Goal: Task Accomplishment & Management: Manage account settings

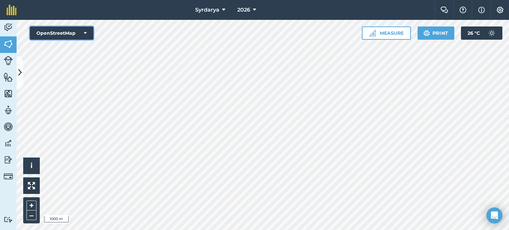
click at [86, 31] on icon at bounding box center [85, 33] width 3 height 7
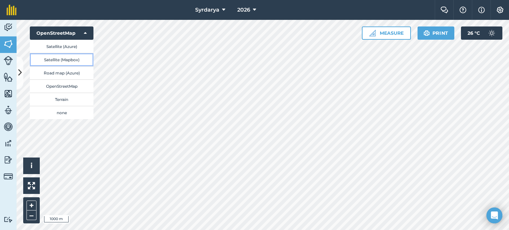
click at [74, 57] on button "Satellite (Mapbox)" at bounding box center [62, 59] width 64 height 13
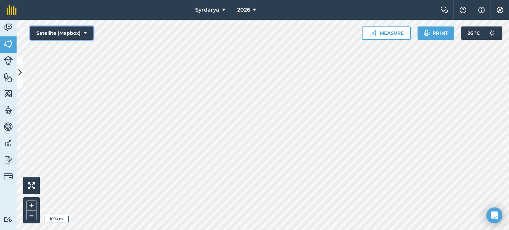
click at [85, 31] on icon at bounding box center [85, 33] width 3 height 7
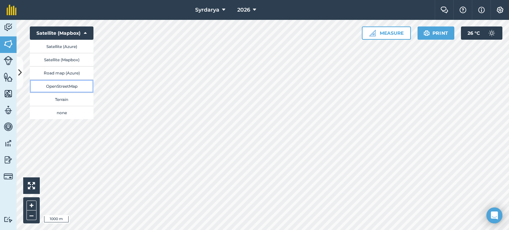
click at [69, 87] on button "OpenStreetMap" at bounding box center [62, 85] width 64 height 13
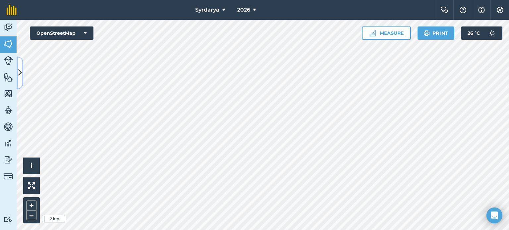
click at [20, 70] on icon at bounding box center [20, 73] width 4 height 12
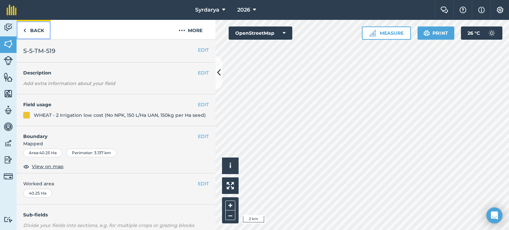
click at [24, 30] on img at bounding box center [24, 30] width 3 height 8
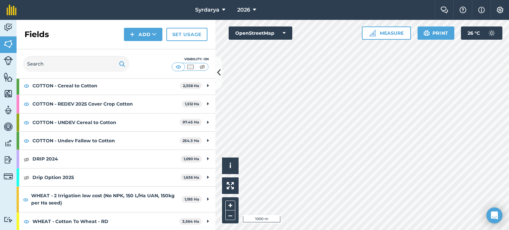
scroll to position [132, 0]
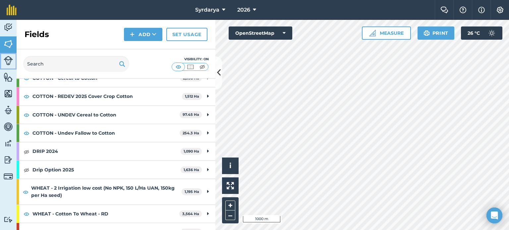
click at [11, 60] on img at bounding box center [8, 60] width 9 height 9
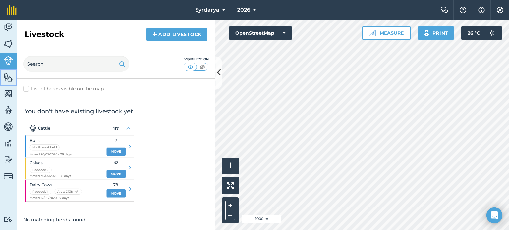
click at [8, 75] on img at bounding box center [8, 77] width 9 height 10
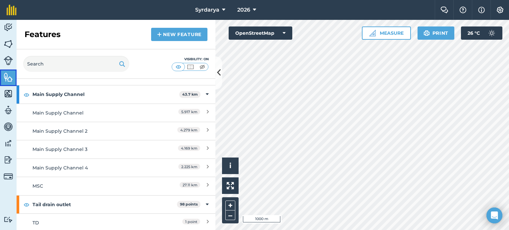
scroll to position [106, 0]
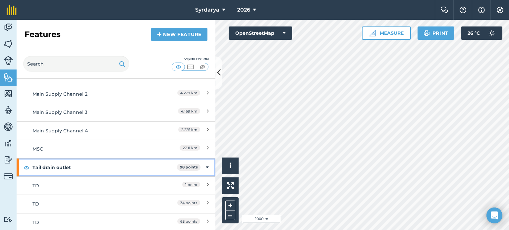
click at [206, 165] on icon at bounding box center [207, 167] width 3 height 7
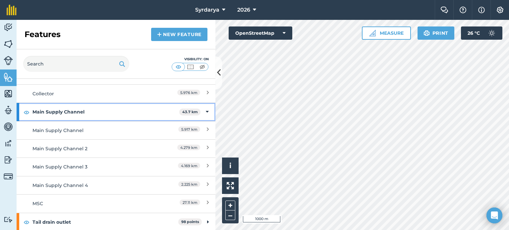
click at [206, 112] on icon at bounding box center [207, 111] width 3 height 7
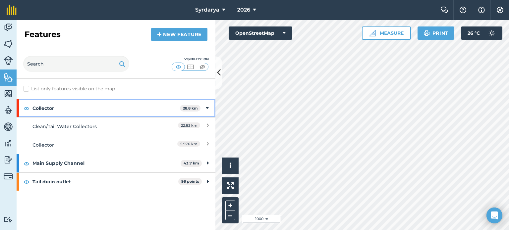
click at [205, 107] on div "Collector 28.8 km" at bounding box center [116, 108] width 199 height 18
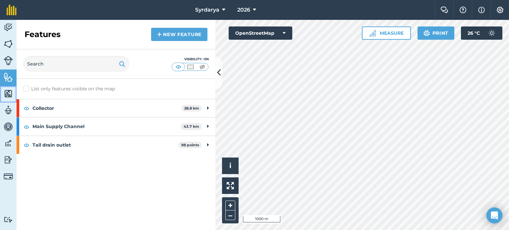
click at [9, 95] on img at bounding box center [8, 94] width 9 height 10
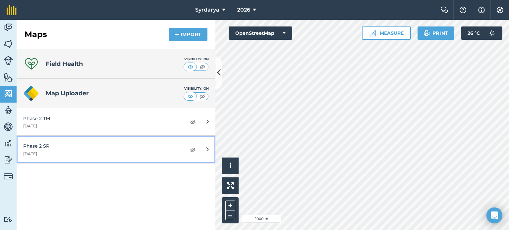
click at [205, 147] on link "Phase 2 SR [DATE]" at bounding box center [116, 149] width 199 height 27
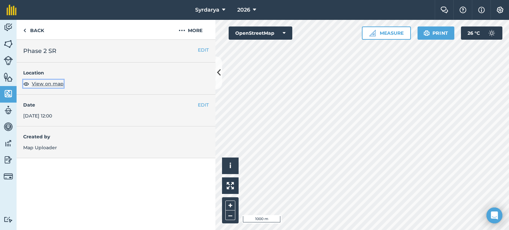
click at [25, 84] on img at bounding box center [26, 84] width 6 height 8
click at [27, 84] on img at bounding box center [26, 84] width 6 height 8
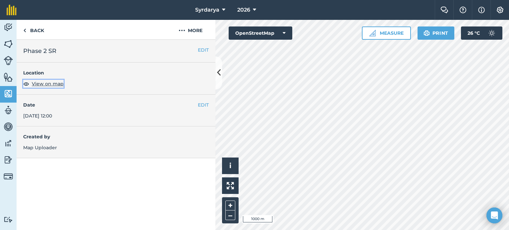
click at [27, 84] on img at bounding box center [26, 84] width 6 height 8
click at [26, 29] on link "Back" at bounding box center [34, 30] width 34 height 20
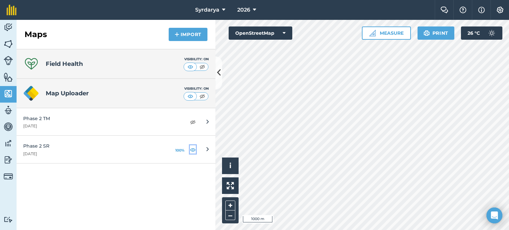
click at [193, 149] on img at bounding box center [193, 150] width 6 height 8
click at [11, 40] on img at bounding box center [8, 44] width 9 height 10
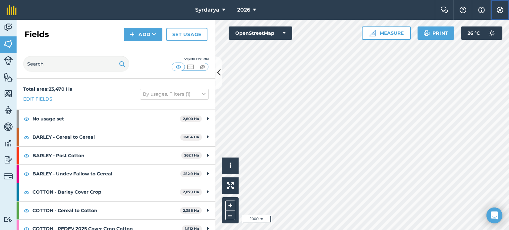
click at [501, 9] on img at bounding box center [500, 10] width 8 height 7
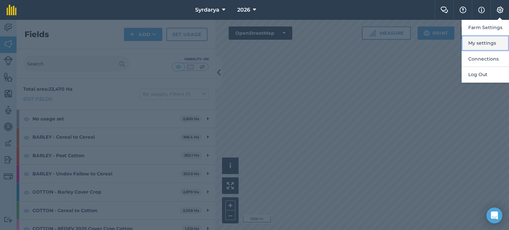
click at [488, 40] on button "My settings" at bounding box center [484, 43] width 47 height 16
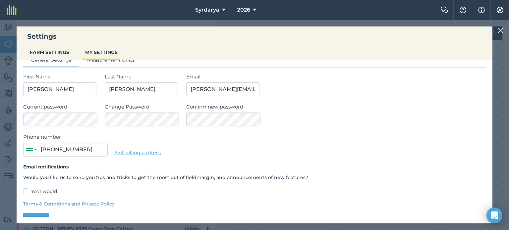
scroll to position [23, 0]
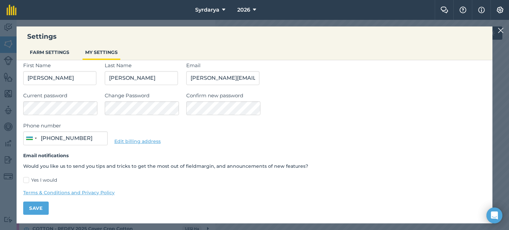
type input "8 94 580 98 98"
click at [27, 179] on label "Yes I would" at bounding box center [254, 180] width 462 height 7
click at [27, 200] on input "Yes I would" at bounding box center [25, 202] width 4 height 4
checkbox input "true"
click at [40, 207] on button "Save" at bounding box center [35, 208] width 25 height 13
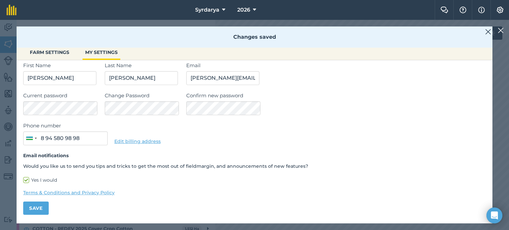
click at [487, 33] on img at bounding box center [488, 32] width 6 height 8
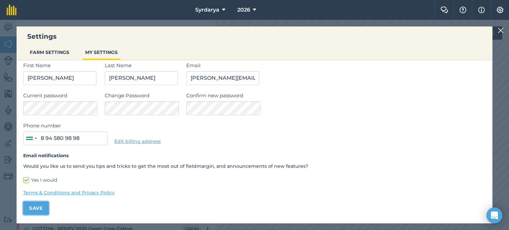
click at [42, 209] on button "Save" at bounding box center [35, 208] width 25 height 13
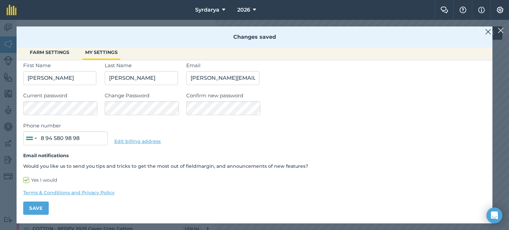
click at [502, 26] on img at bounding box center [500, 30] width 6 height 8
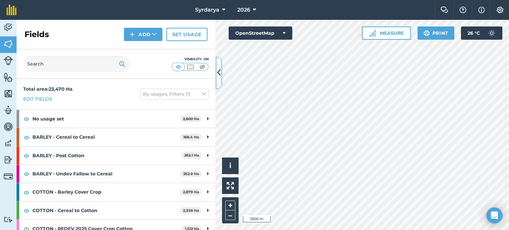
click at [220, 72] on icon at bounding box center [219, 73] width 4 height 12
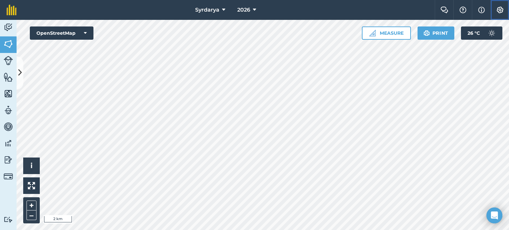
click at [500, 12] on img at bounding box center [500, 10] width 8 height 7
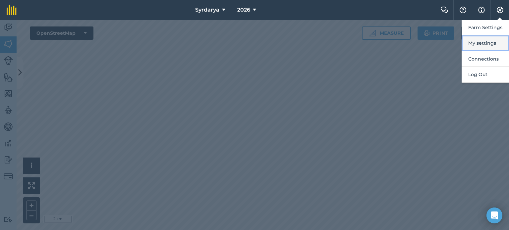
click at [484, 41] on button "My settings" at bounding box center [484, 43] width 47 height 16
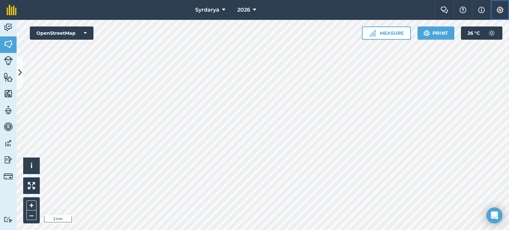
click at [497, 10] on img at bounding box center [500, 10] width 8 height 7
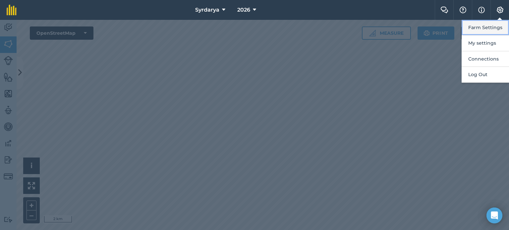
click at [494, 25] on button "Farm Settings" at bounding box center [484, 28] width 47 height 16
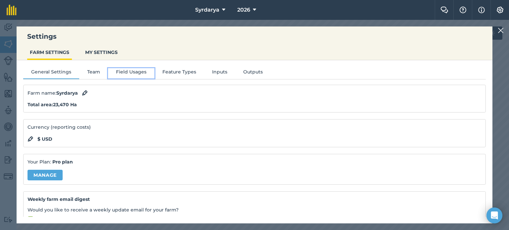
click at [143, 72] on button "Field Usages" at bounding box center [131, 73] width 46 height 10
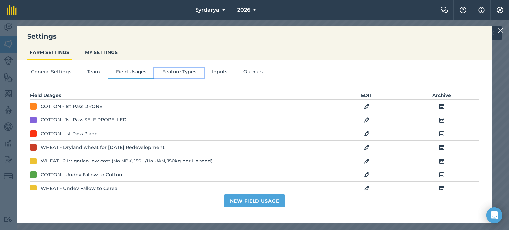
click at [173, 73] on button "Feature Types" at bounding box center [179, 73] width 50 height 10
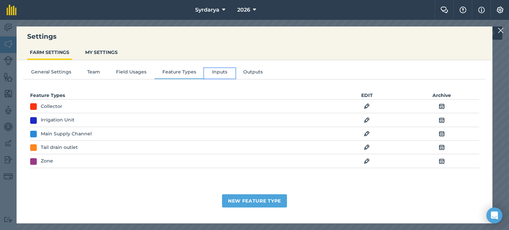
click at [208, 71] on button "Inputs" at bounding box center [219, 73] width 31 height 10
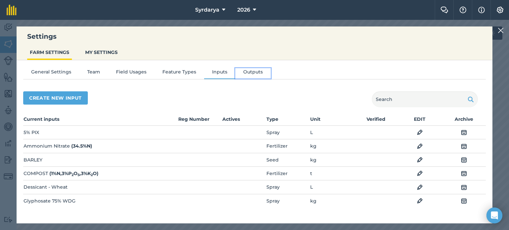
click at [249, 72] on button "Outputs" at bounding box center [252, 73] width 35 height 10
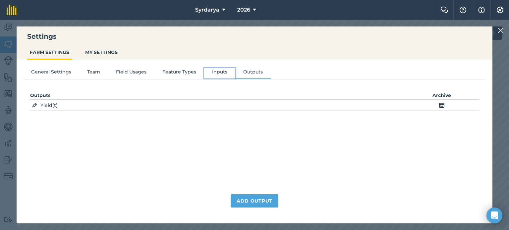
click at [216, 72] on button "Inputs" at bounding box center [219, 73] width 31 height 10
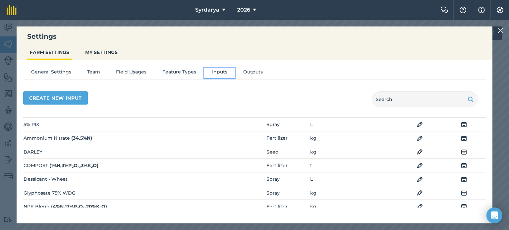
scroll to position [0, 0]
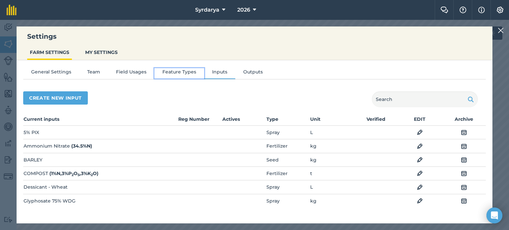
click at [168, 72] on button "Feature Types" at bounding box center [179, 73] width 50 height 10
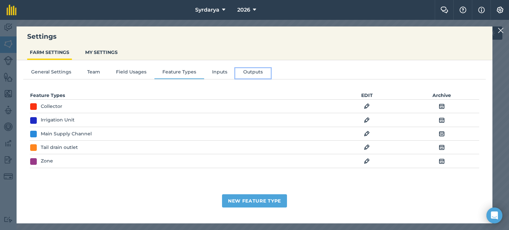
click at [250, 73] on button "Outputs" at bounding box center [252, 73] width 35 height 10
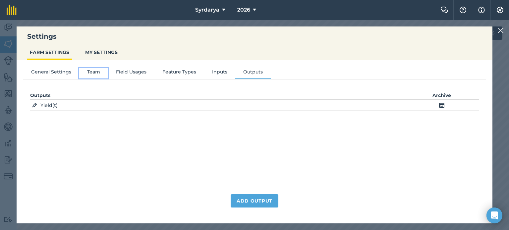
click at [88, 74] on button "Team" at bounding box center [93, 73] width 29 height 10
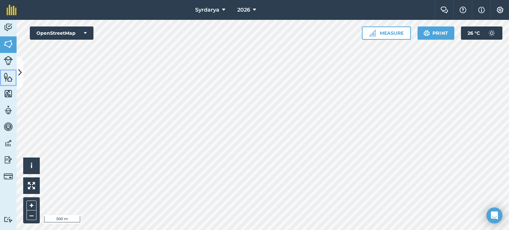
click at [9, 80] on img at bounding box center [8, 77] width 9 height 10
click at [6, 66] on link "Livestock" at bounding box center [8, 61] width 17 height 17
click at [11, 80] on img at bounding box center [8, 77] width 9 height 10
click at [9, 95] on img at bounding box center [8, 94] width 9 height 10
click at [9, 128] on img at bounding box center [8, 127] width 9 height 10
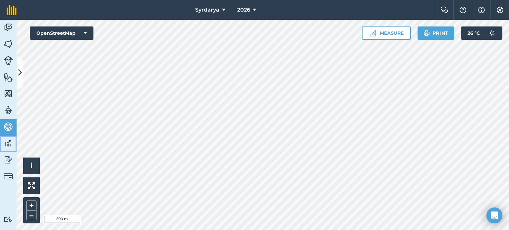
click at [5, 141] on img at bounding box center [8, 143] width 9 height 10
click at [7, 157] on img at bounding box center [8, 160] width 9 height 10
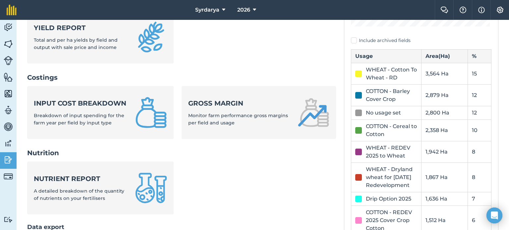
scroll to position [199, 0]
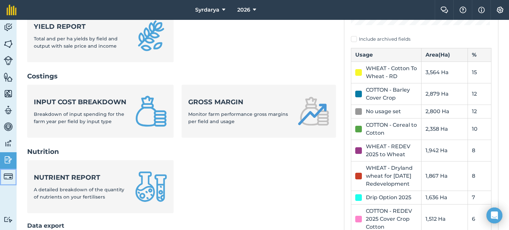
click at [10, 181] on link "Billing" at bounding box center [8, 177] width 17 height 17
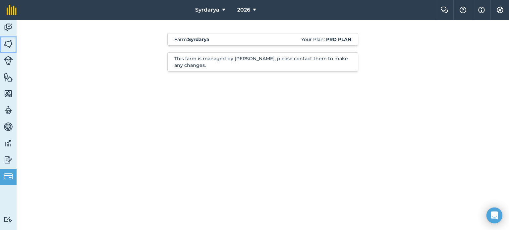
click at [8, 42] on img at bounding box center [8, 44] width 9 height 10
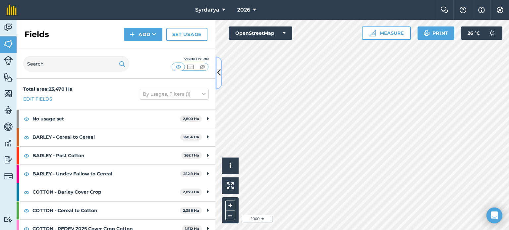
click at [221, 75] on button at bounding box center [218, 72] width 7 height 33
